Goal: Information Seeking & Learning: Learn about a topic

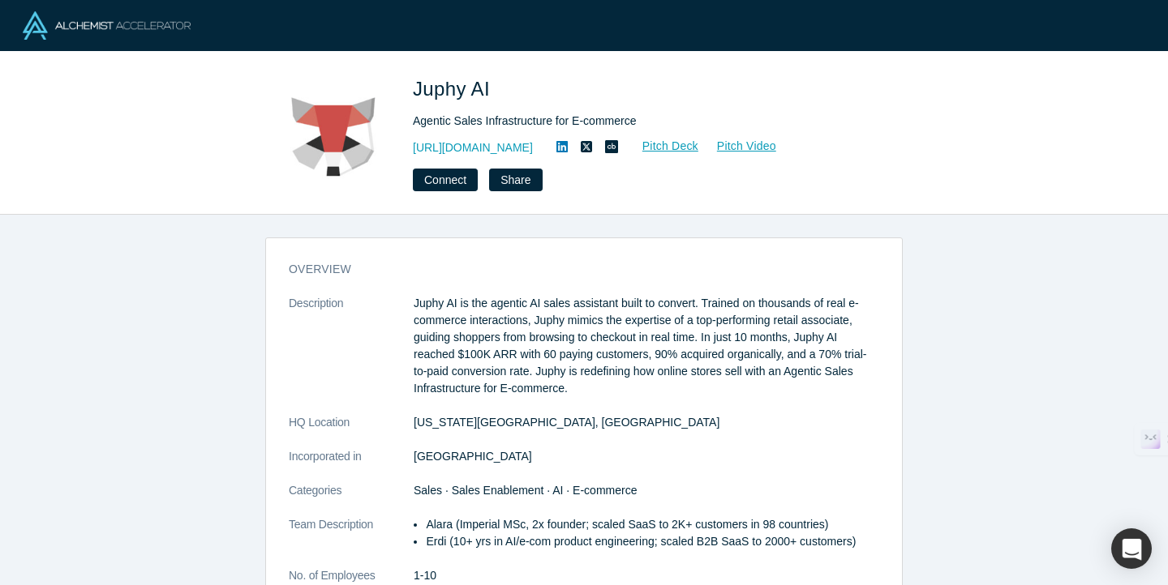
scroll to position [97, 0]
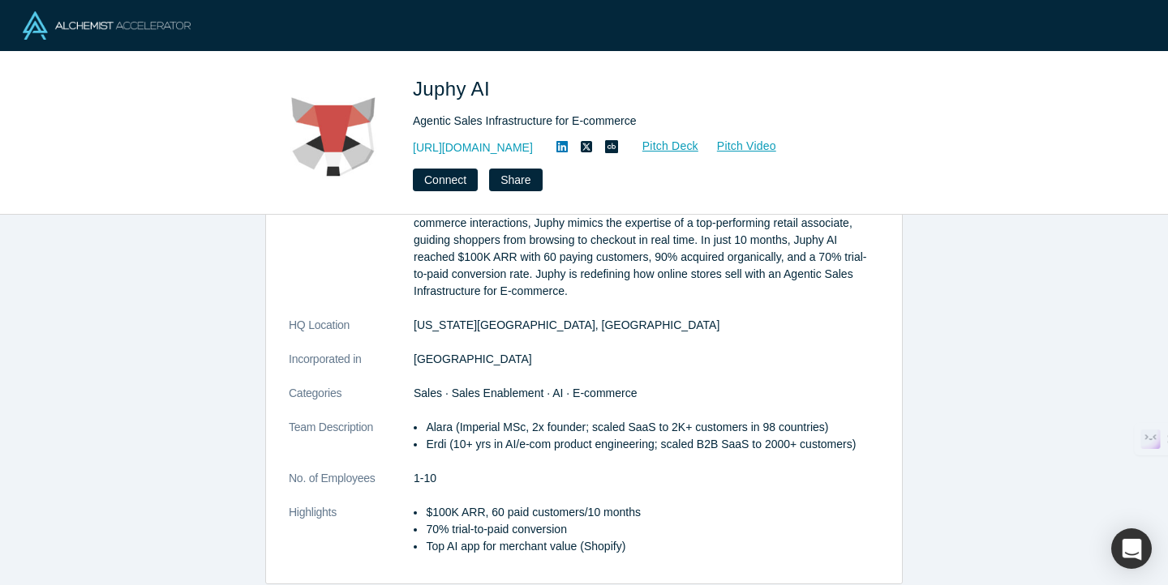
click at [679, 333] on dd "Delaware, OH 43015, USA" at bounding box center [645, 325] width 465 height 17
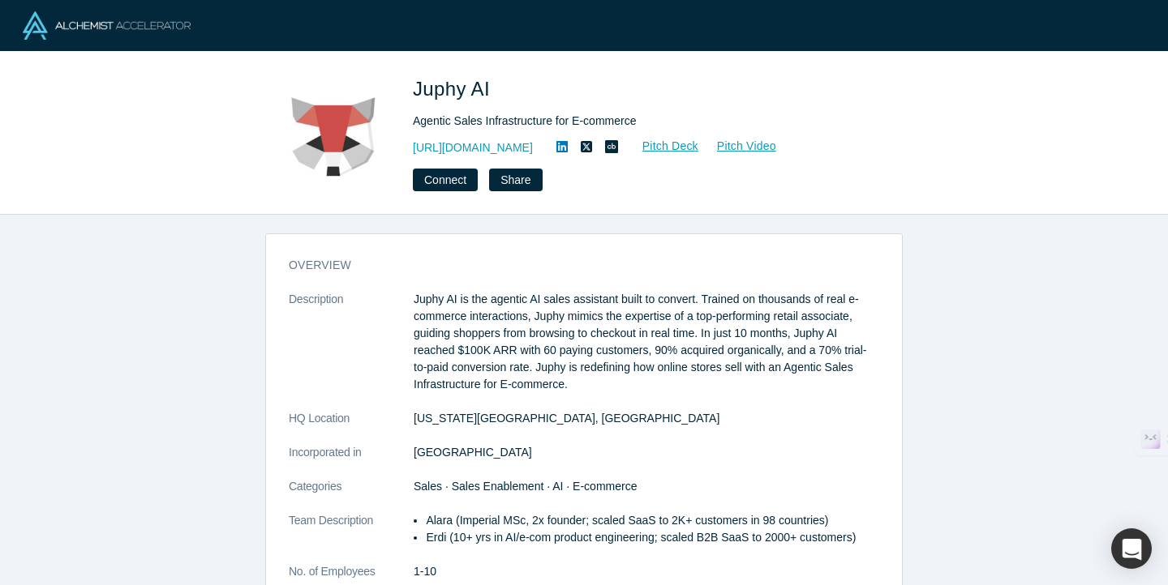
scroll to position [0, 0]
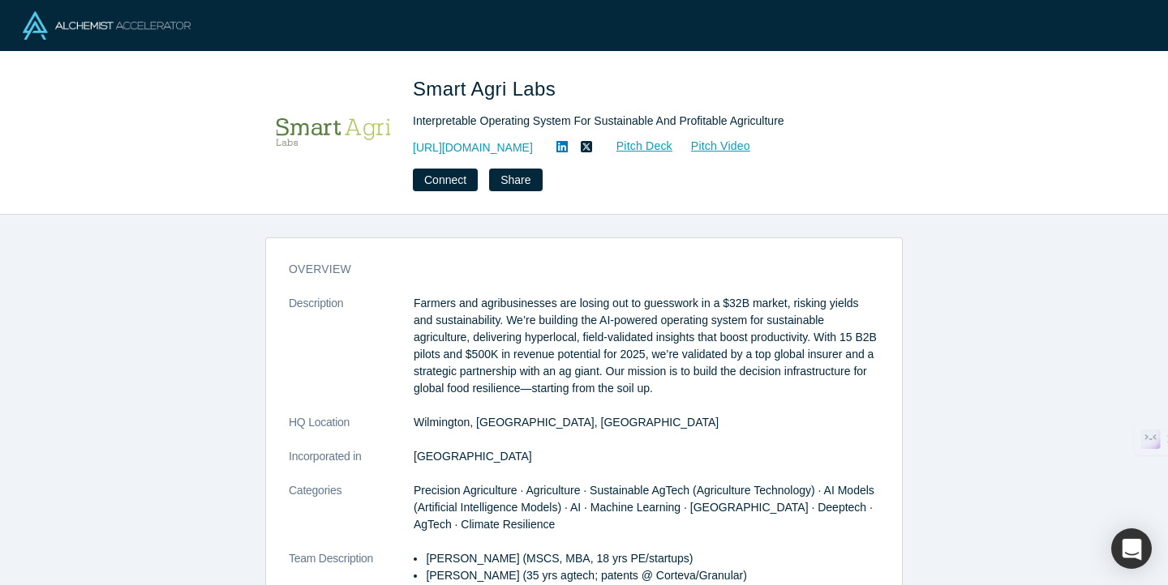
click at [648, 306] on p "Farmers and agribusinesses are losing out to guesswork in a $32B market, riskin…" at bounding box center [645, 346] width 465 height 102
click at [688, 353] on p "Farmers and agribusinesses are losing out to guesswork in a $32B market, riskin…" at bounding box center [645, 346] width 465 height 102
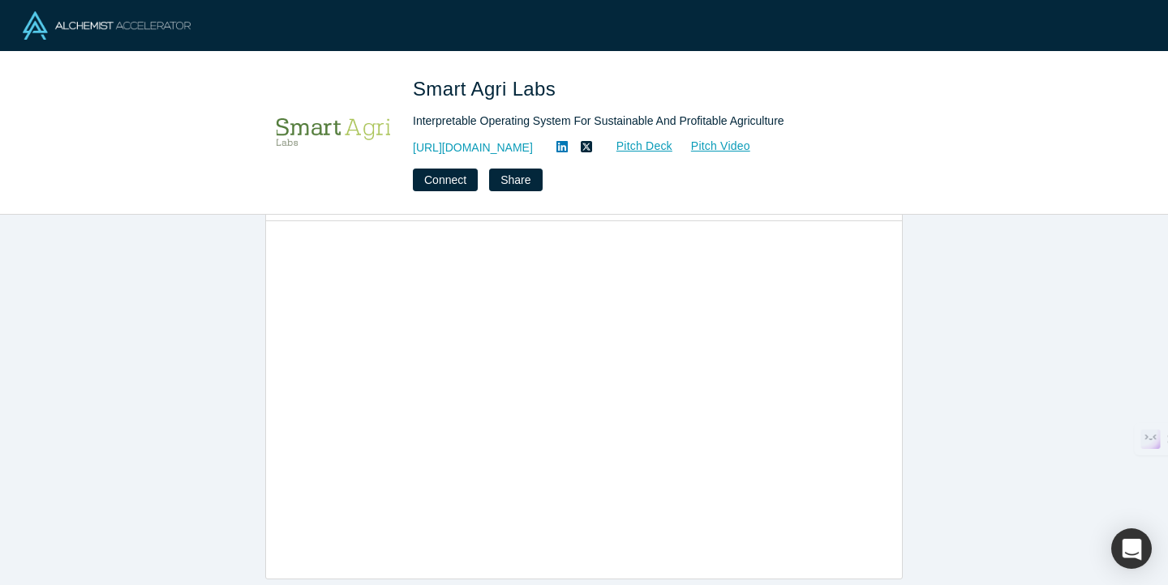
scroll to position [893, 0]
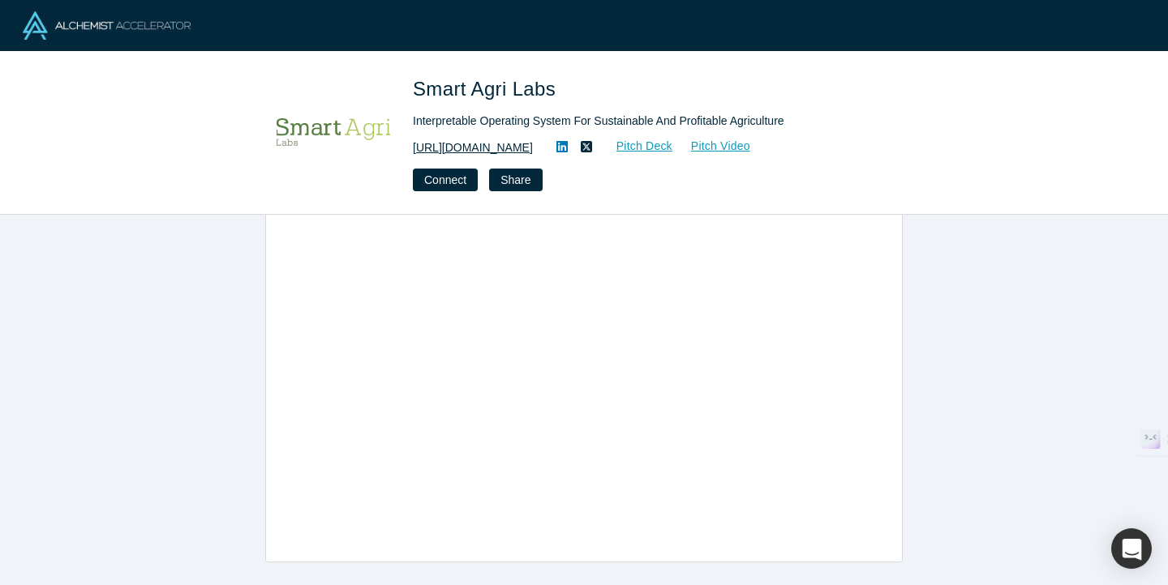
click at [497, 151] on link "[URL][DOMAIN_NAME]" at bounding box center [473, 147] width 120 height 17
click at [915, 415] on div "overview Description Farmers and agribusinesses are losing out to guesswork in …" at bounding box center [584, 400] width 1168 height 371
click at [917, 399] on div "overview Description Farmers and agribusinesses are losing out to guesswork in …" at bounding box center [584, 400] width 1168 height 371
click at [736, 189] on div "Connect Share" at bounding box center [640, 180] width 454 height 23
click at [667, 152] on link "Pitch Deck" at bounding box center [635, 146] width 75 height 19
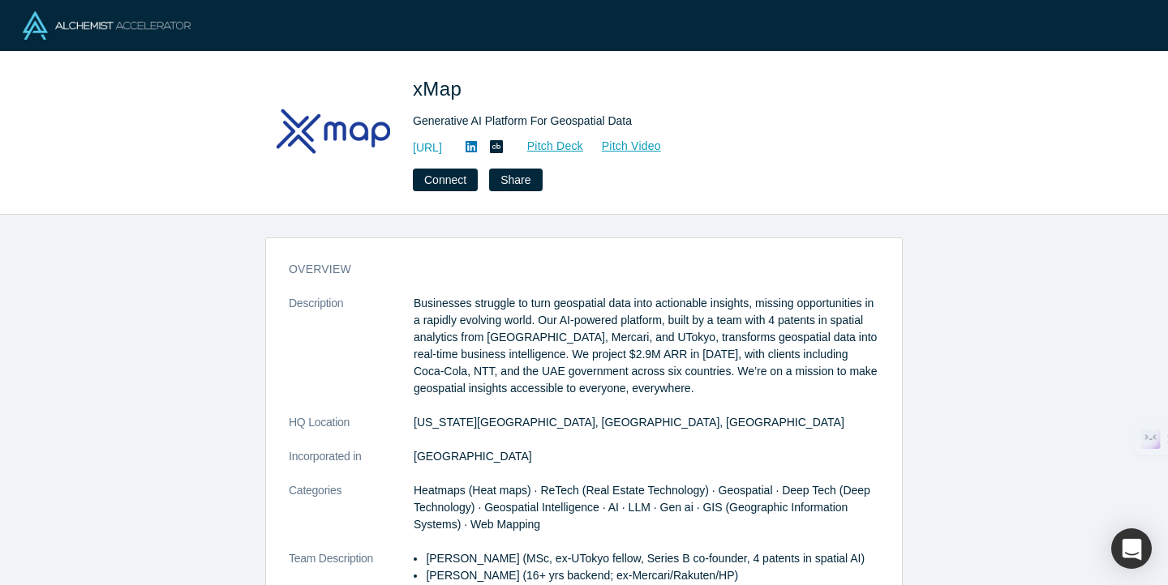
click at [660, 312] on p "Businesses struggle to turn geospatial data into actionable insights, missing o…" at bounding box center [645, 346] width 465 height 102
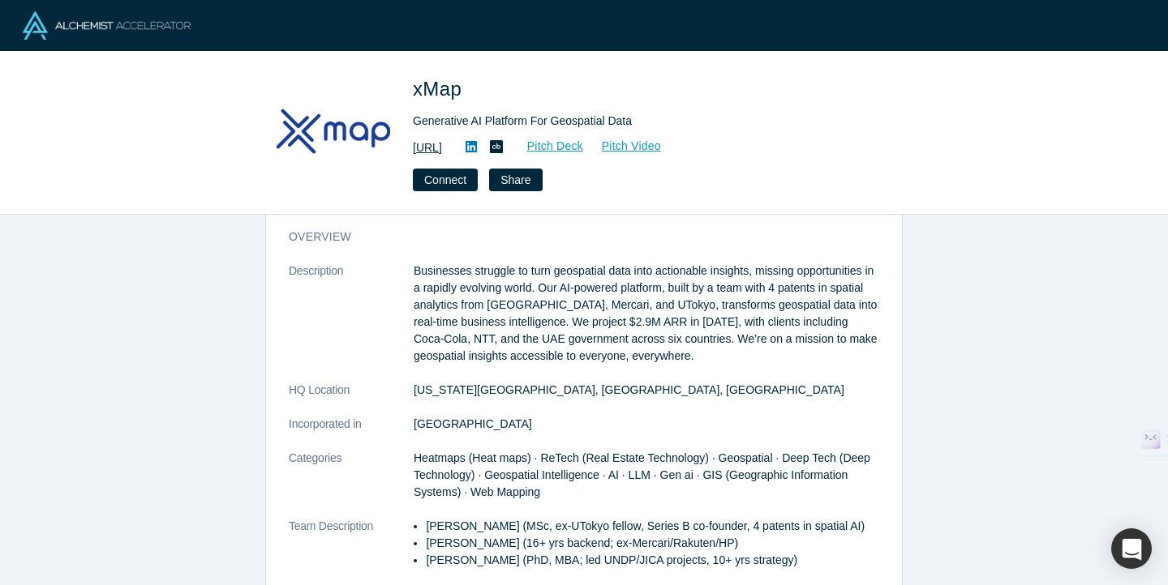
click at [442, 152] on link "https://xmap.ai" at bounding box center [427, 147] width 29 height 17
click at [559, 296] on p "Businesses struggle to turn geospatial data into actionable insights, missing o…" at bounding box center [645, 314] width 465 height 102
click at [662, 145] on link "Pitch Video" at bounding box center [623, 146] width 78 height 19
click at [597, 310] on p "Businesses struggle to turn geospatial data into actionable insights, missing o…" at bounding box center [645, 314] width 465 height 102
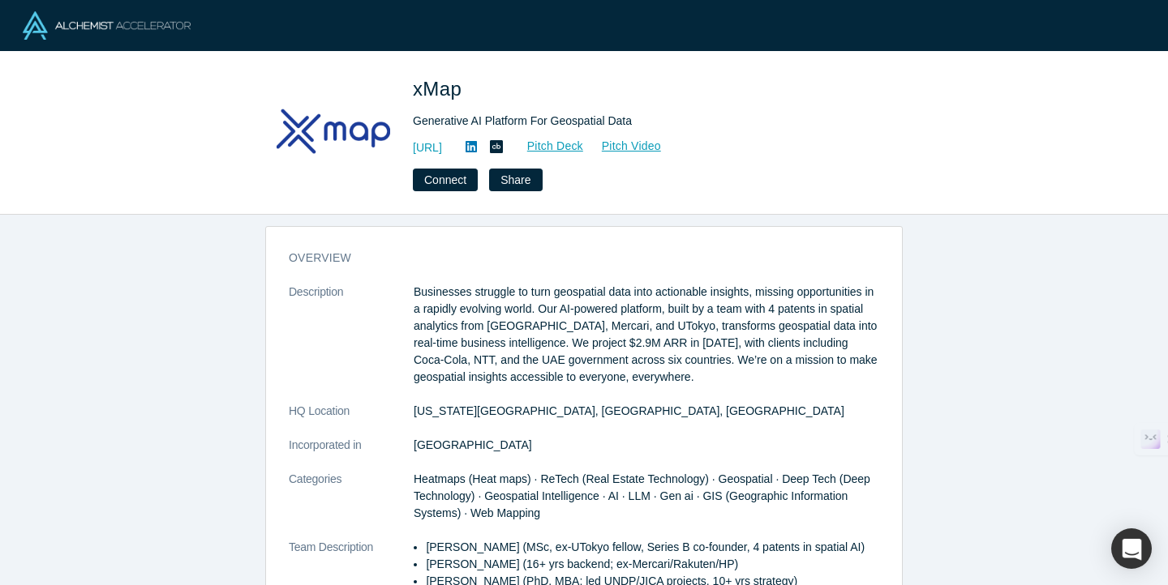
scroll to position [0, 0]
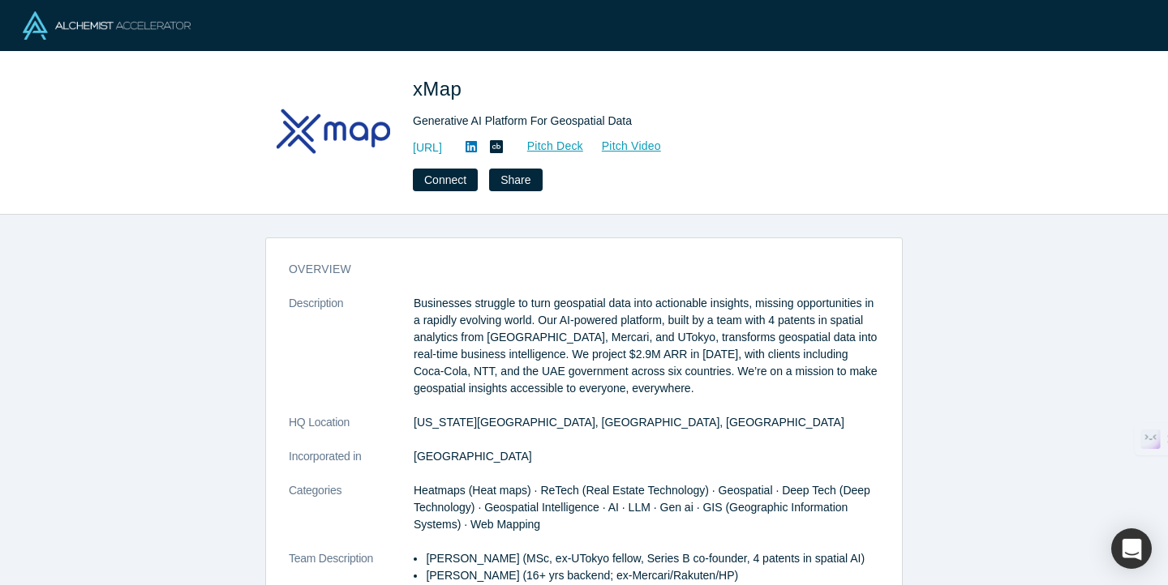
click at [529, 319] on p "Businesses struggle to turn geospatial data into actionable insights, missing o…" at bounding box center [645, 346] width 465 height 102
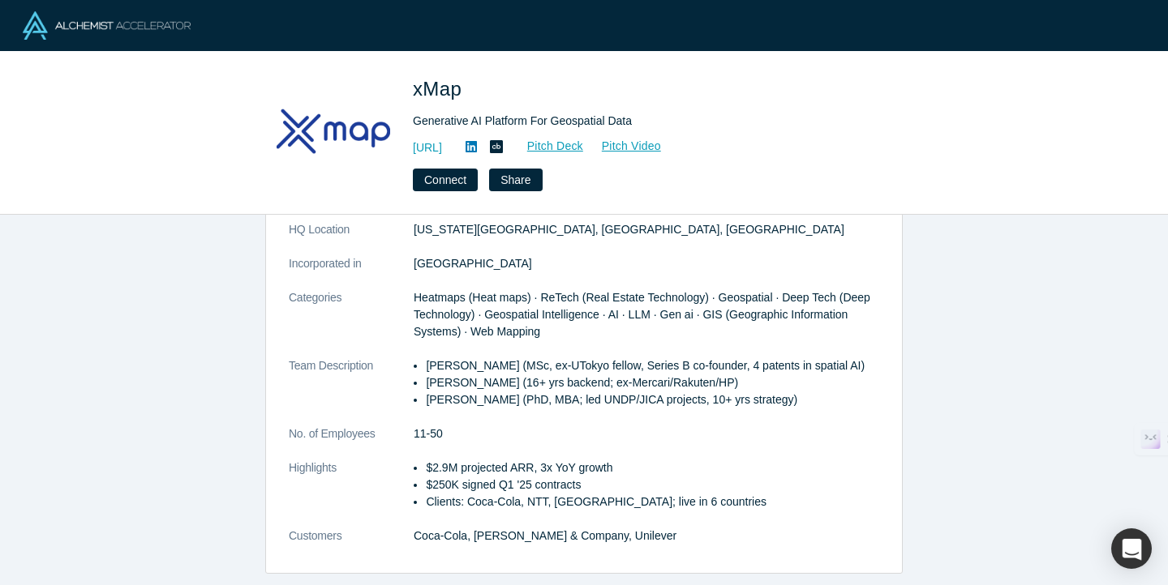
scroll to position [195, 0]
click at [582, 199] on div "xMap Generative AI Platform For Geospatial Data https://xmap.ai Pitch Deck Pitc…" at bounding box center [584, 133] width 1168 height 163
click at [589, 262] on dd "[GEOGRAPHIC_DATA]" at bounding box center [645, 262] width 465 height 17
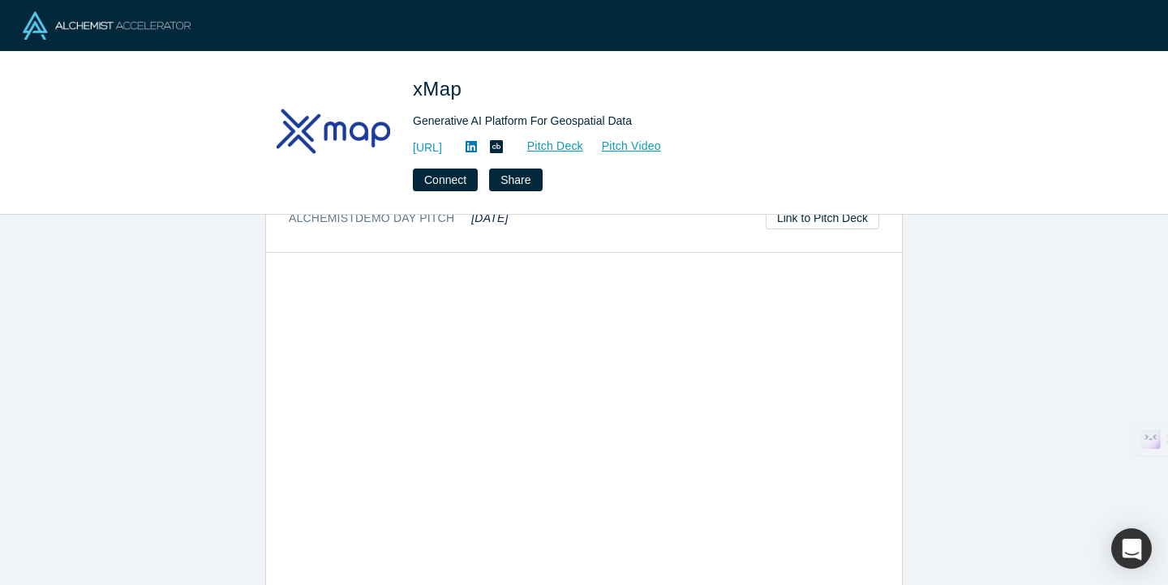
scroll to position [778, 0]
